Goal: Task Accomplishment & Management: Use online tool/utility

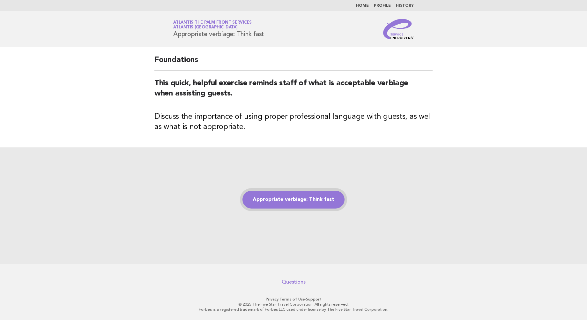
click at [278, 192] on link "Appropriate verbiage: Think fast" at bounding box center [293, 199] width 102 height 18
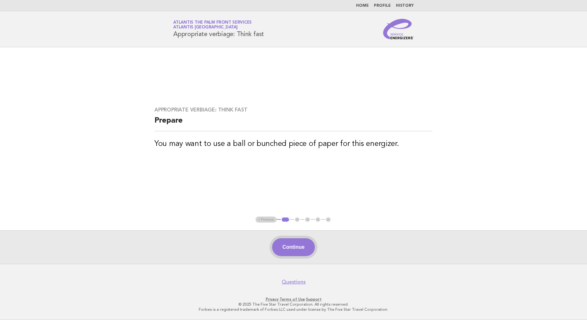
click at [291, 243] on button "Continue" at bounding box center [293, 247] width 42 height 18
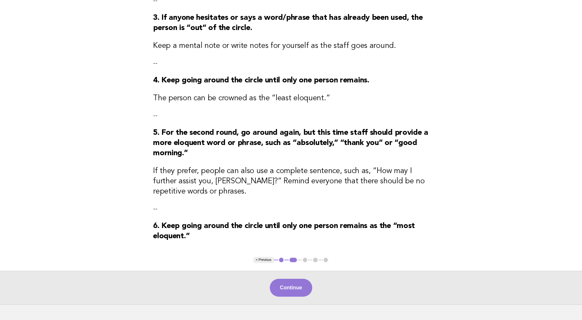
scroll to position [253, 0]
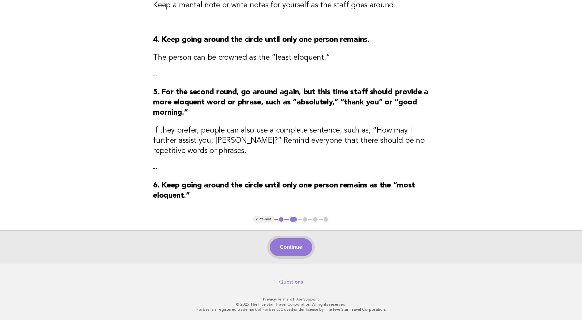
click at [298, 247] on button "Continue" at bounding box center [291, 247] width 42 height 18
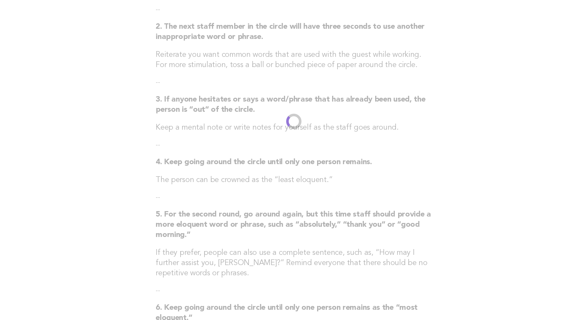
scroll to position [0, 0]
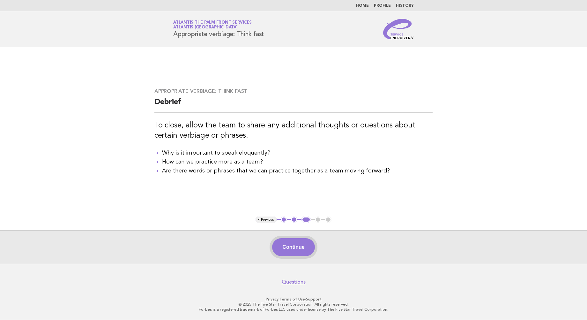
click at [300, 245] on button "Continue" at bounding box center [293, 247] width 42 height 18
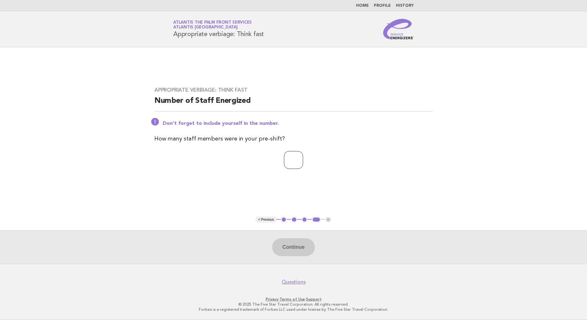
click at [290, 158] on input "number" at bounding box center [293, 160] width 19 height 18
type input "*"
type input "**"
click at [300, 249] on button "Continue" at bounding box center [293, 247] width 42 height 18
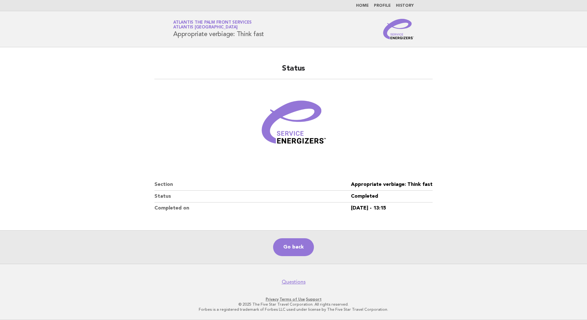
drag, startPoint x: 64, startPoint y: 88, endPoint x: 151, endPoint y: 1, distance: 123.2
click at [64, 88] on main "Status Section Appropriate verbiage: Think fast Status Completed Completed on 1…" at bounding box center [293, 155] width 587 height 216
